Goal: Task Accomplishment & Management: Use online tool/utility

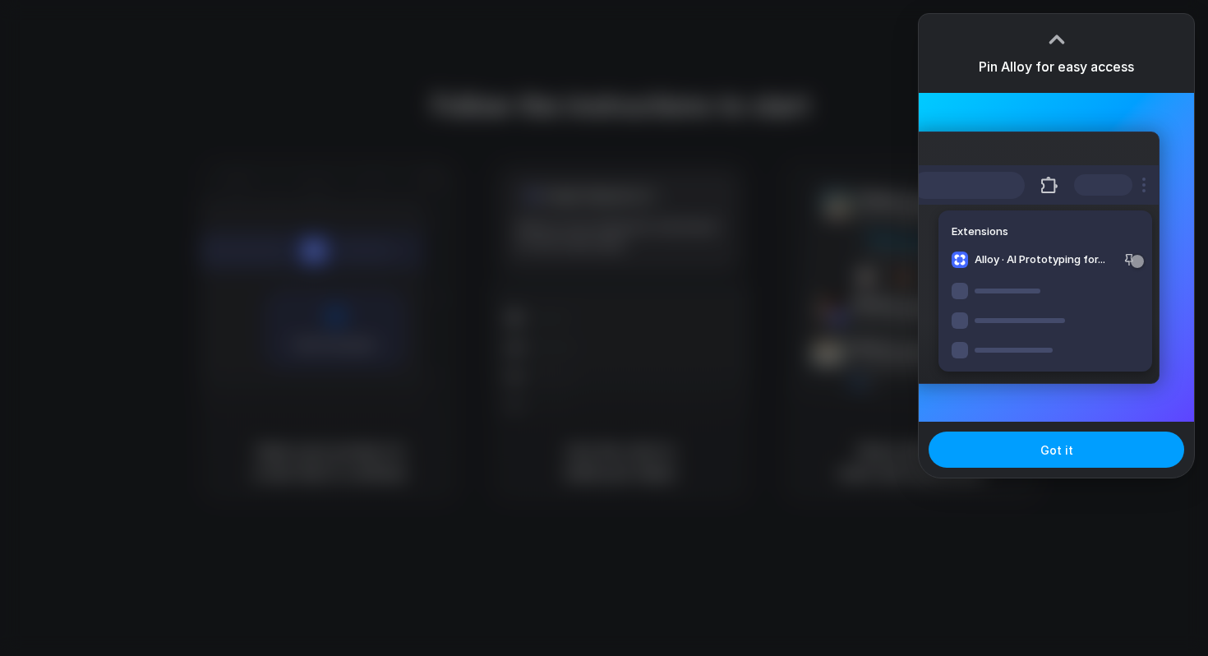
click at [1045, 458] on span "Got it" at bounding box center [1056, 449] width 33 height 17
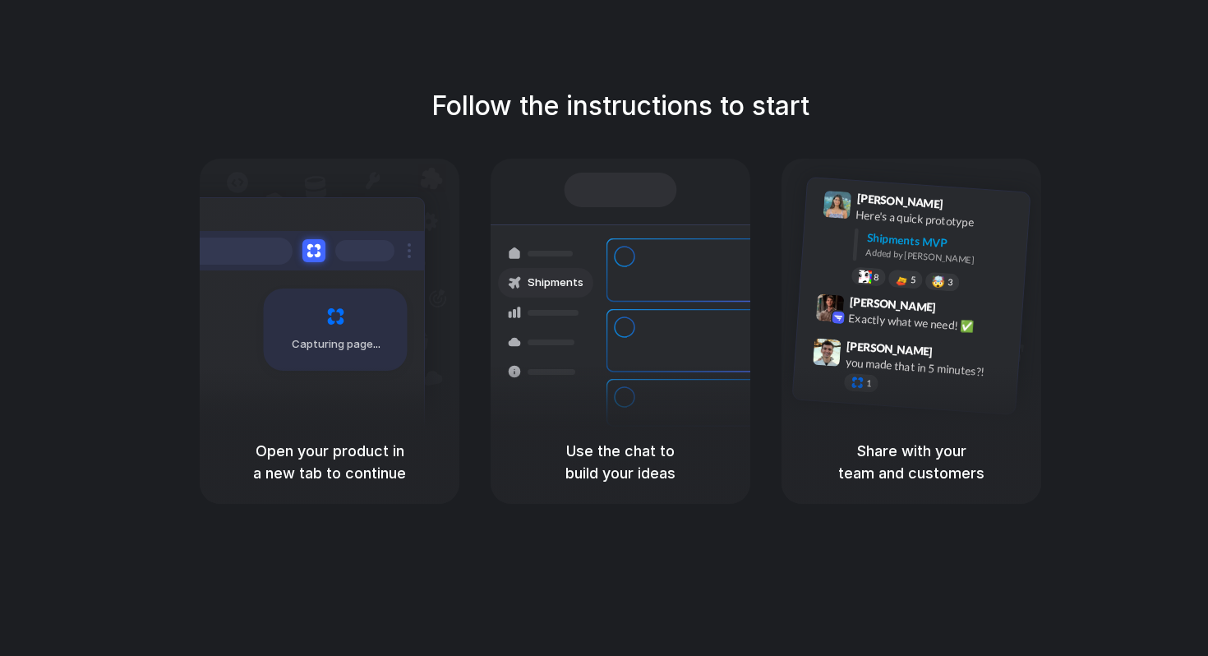
click at [558, 372] on div at bounding box center [552, 372] width 48 height 6
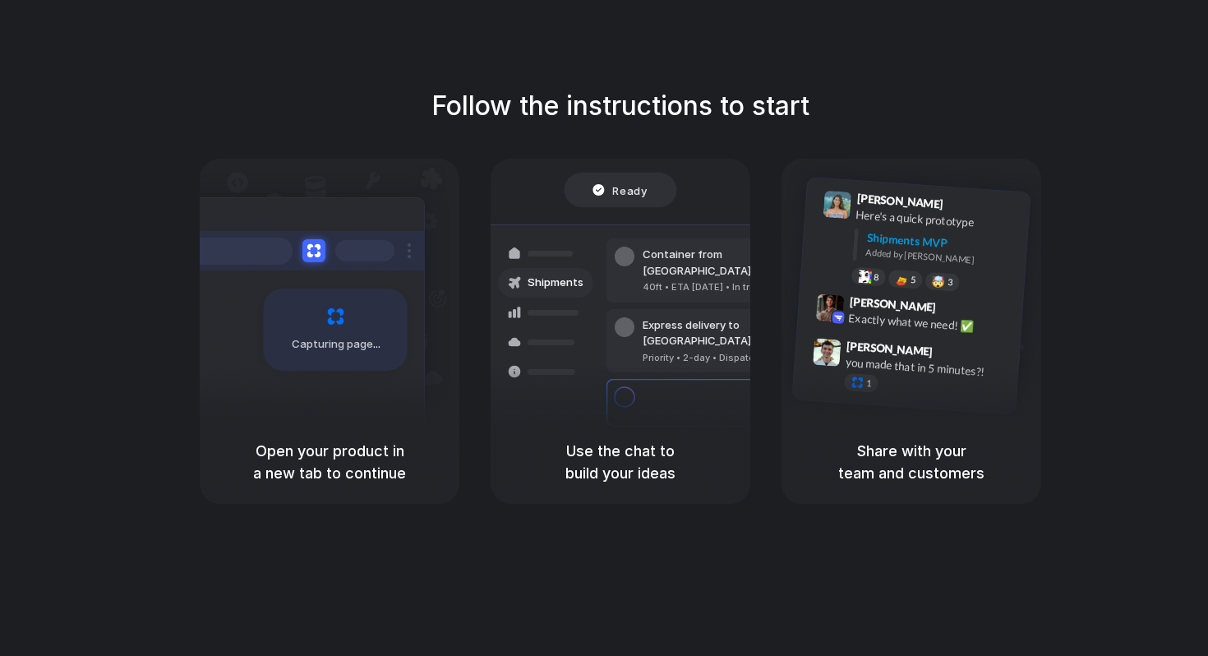
click at [367, 381] on div "Capturing page" at bounding box center [301, 323] width 248 height 252
